Goal: Task Accomplishment & Management: Manage account settings

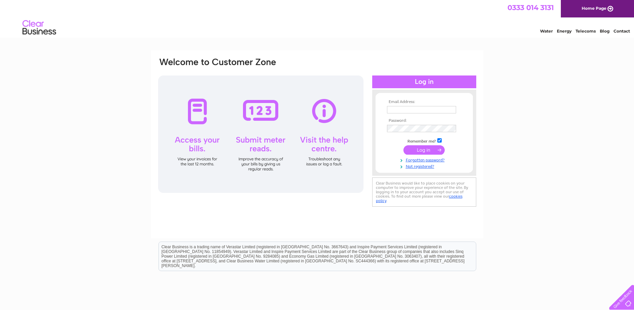
type input "support@friendlytv.co.uk"
click at [422, 151] on input "submit" at bounding box center [423, 149] width 41 height 9
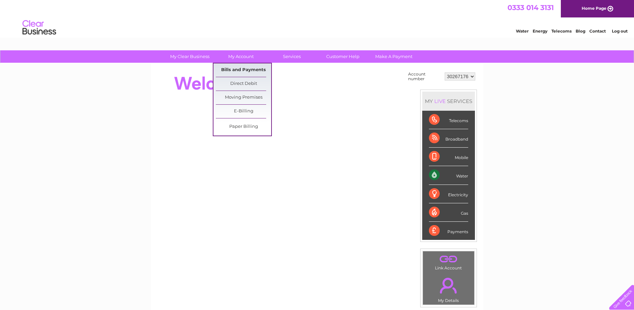
click at [244, 69] on link "Bills and Payments" at bounding box center [243, 69] width 55 height 13
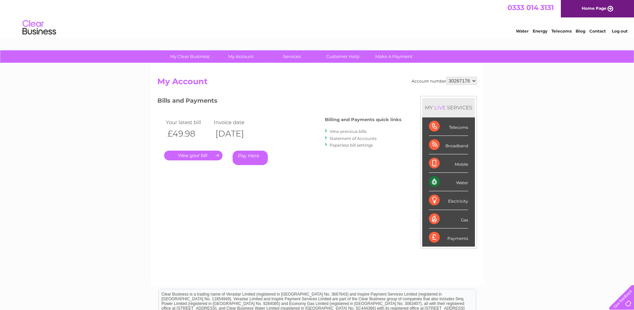
click at [194, 154] on link "." at bounding box center [193, 156] width 58 height 10
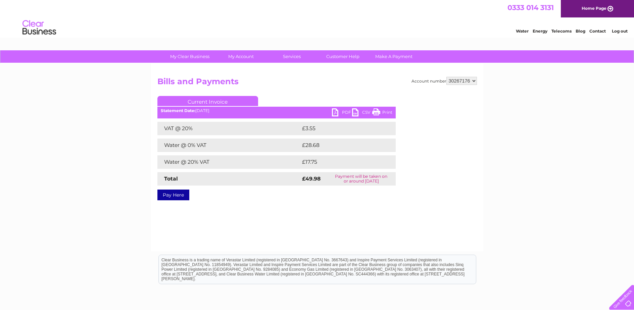
click at [387, 111] on link "Print" at bounding box center [382, 113] width 20 height 10
click at [339, 112] on link "PDF" at bounding box center [342, 113] width 20 height 10
click at [620, 30] on link "Log out" at bounding box center [620, 31] width 16 height 5
